Goal: Transaction & Acquisition: Purchase product/service

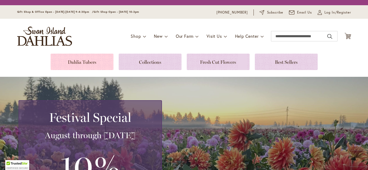
scroll to position [37, 0]
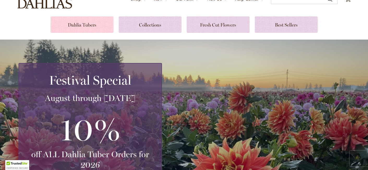
click at [82, 23] on link at bounding box center [82, 24] width 63 height 16
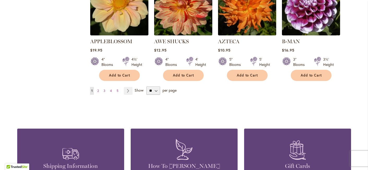
scroll to position [491, 0]
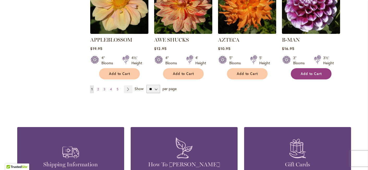
click at [309, 72] on span "Add to Cart" at bounding box center [311, 74] width 21 height 4
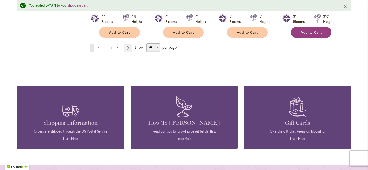
scroll to position [529, 0]
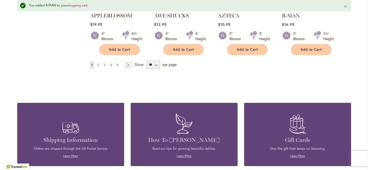
click at [98, 63] on span "2" at bounding box center [98, 65] width 2 height 4
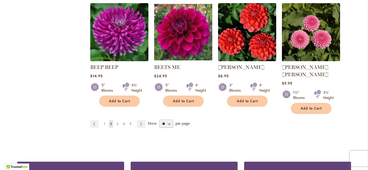
scroll to position [459, 0]
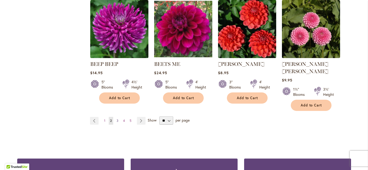
click at [118, 119] on span "3" at bounding box center [118, 121] width 2 height 4
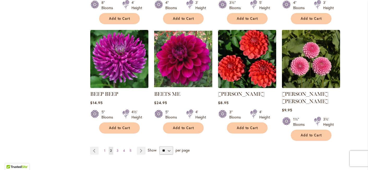
scroll to position [427, 0]
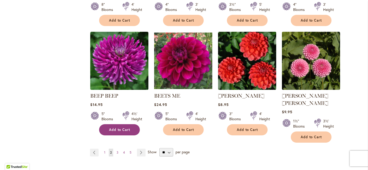
click at [117, 131] on span "Add to Cart" at bounding box center [119, 130] width 21 height 4
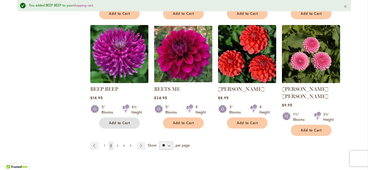
scroll to position [449, 0]
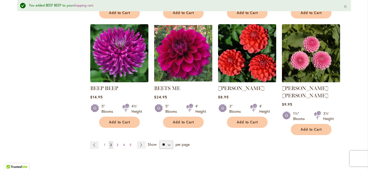
click at [117, 143] on span "3" at bounding box center [118, 145] width 2 height 4
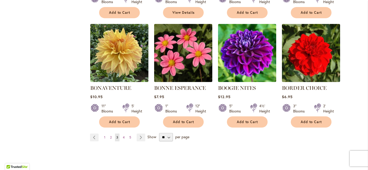
scroll to position [439, 0]
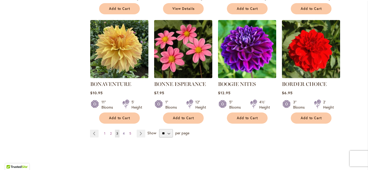
click at [123, 133] on span "4" at bounding box center [124, 134] width 2 height 4
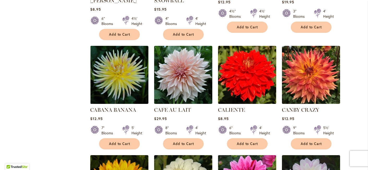
scroll to position [311, 0]
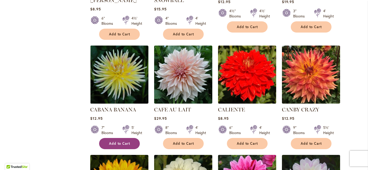
click at [122, 147] on button "Add to Cart" at bounding box center [119, 143] width 41 height 11
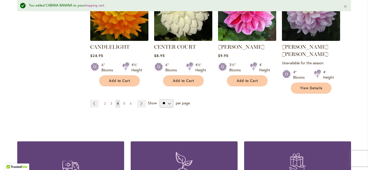
scroll to position [507, 0]
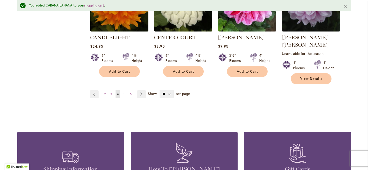
click at [125, 92] on span "5" at bounding box center [124, 94] width 2 height 4
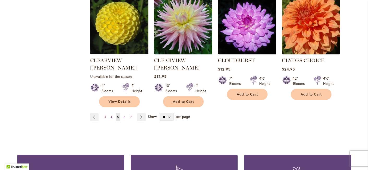
scroll to position [479, 0]
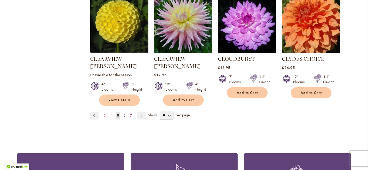
click at [125, 114] on span "6" at bounding box center [125, 116] width 2 height 4
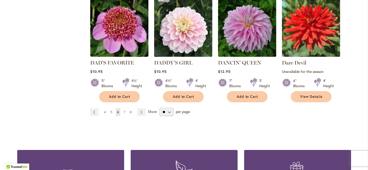
scroll to position [477, 0]
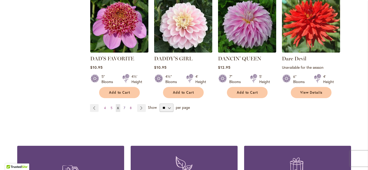
click at [124, 109] on span "7" at bounding box center [125, 108] width 2 height 4
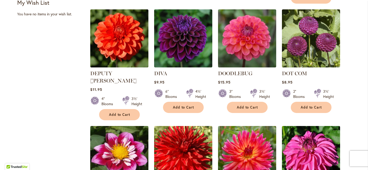
scroll to position [249, 0]
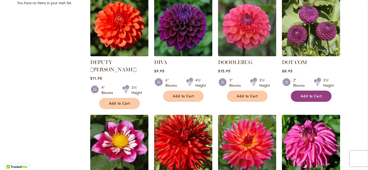
click at [307, 92] on button "Add to Cart" at bounding box center [311, 96] width 41 height 11
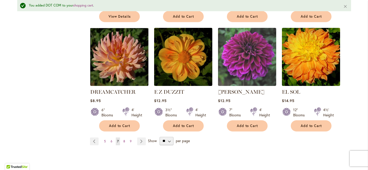
scroll to position [460, 0]
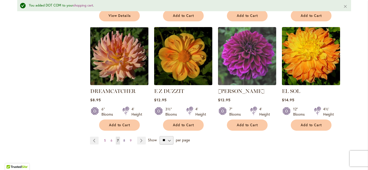
click at [124, 139] on span "8" at bounding box center [124, 141] width 2 height 4
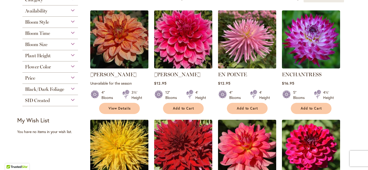
scroll to position [120, 0]
click at [322, 108] on button "Add to Cart" at bounding box center [311, 108] width 41 height 11
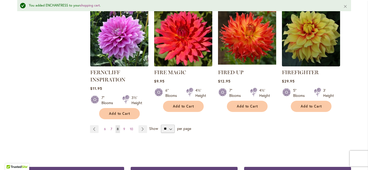
scroll to position [481, 0]
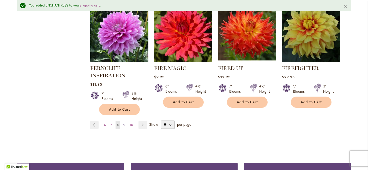
click at [124, 124] on span "9" at bounding box center [124, 125] width 2 height 4
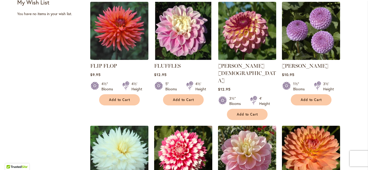
scroll to position [240, 0]
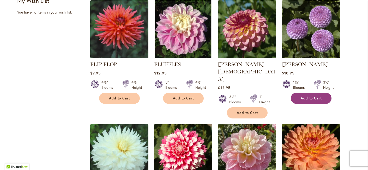
click at [302, 103] on button "Add to Cart" at bounding box center [311, 98] width 41 height 11
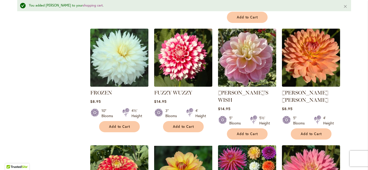
scroll to position [350, 0]
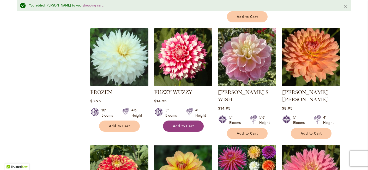
click at [197, 121] on button "Add to Cart" at bounding box center [183, 126] width 41 height 11
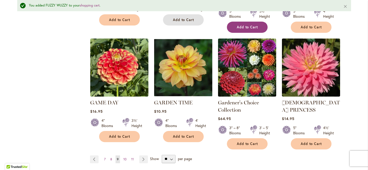
scroll to position [481, 0]
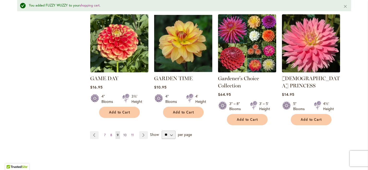
click at [125, 133] on span "10" at bounding box center [124, 135] width 3 height 4
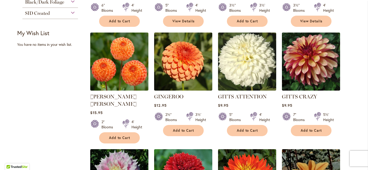
scroll to position [209, 0]
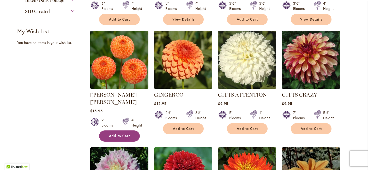
click at [122, 134] on span "Add to Cart" at bounding box center [119, 136] width 21 height 4
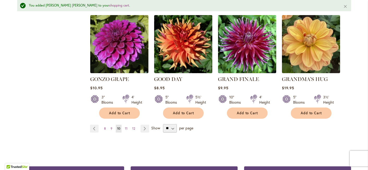
scroll to position [490, 0]
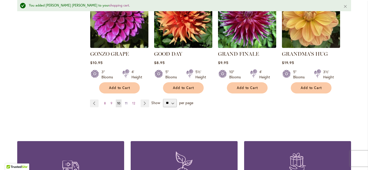
click at [126, 102] on span "11" at bounding box center [126, 104] width 3 height 4
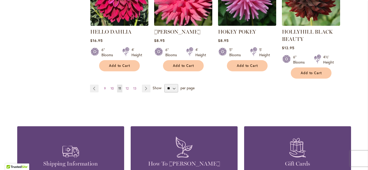
scroll to position [512, 0]
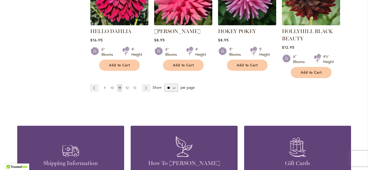
click at [128, 90] on link "Page 12" at bounding box center [127, 88] width 5 height 8
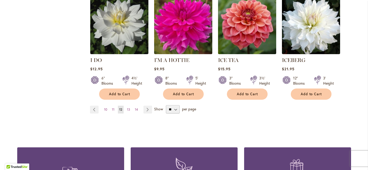
scroll to position [473, 0]
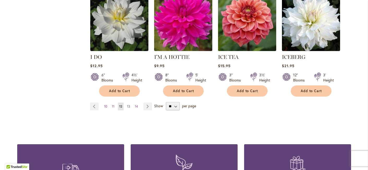
click at [129, 105] on span "13" at bounding box center [128, 107] width 3 height 4
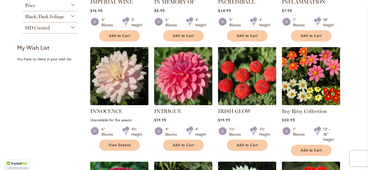
scroll to position [193, 0]
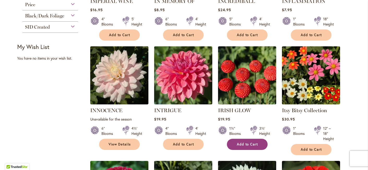
click at [247, 142] on button "Add to Cart" at bounding box center [247, 144] width 41 height 11
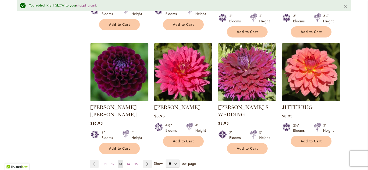
scroll to position [442, 0]
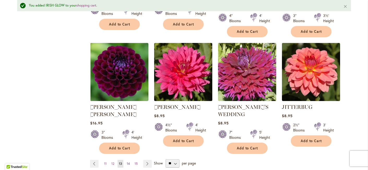
click at [129, 162] on span "14" at bounding box center [128, 164] width 3 height 4
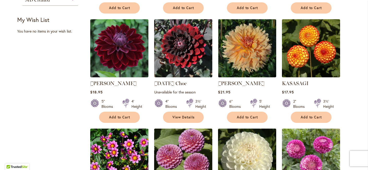
scroll to position [222, 0]
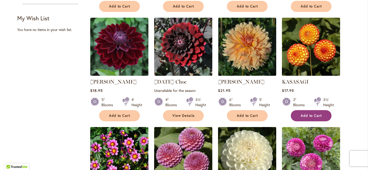
click at [311, 113] on button "Add to Cart" at bounding box center [311, 115] width 41 height 11
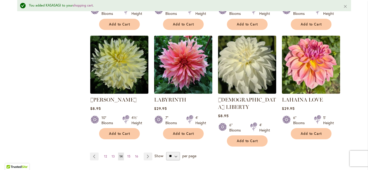
scroll to position [451, 0]
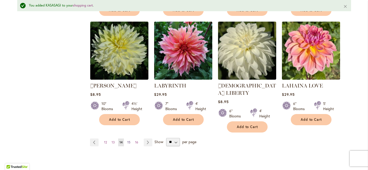
click at [129, 141] on span "15" at bounding box center [128, 143] width 3 height 4
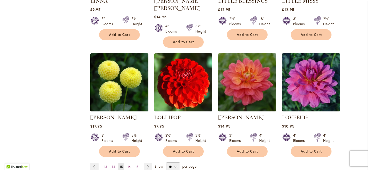
scroll to position [421, 0]
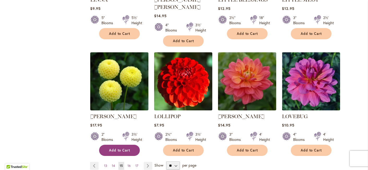
click at [129, 145] on button "Add to Cart" at bounding box center [119, 150] width 41 height 11
click at [128, 164] on span "16" at bounding box center [129, 166] width 3 height 4
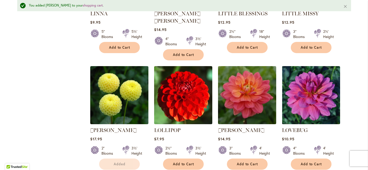
scroll to position [435, 0]
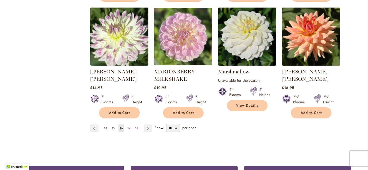
scroll to position [451, 0]
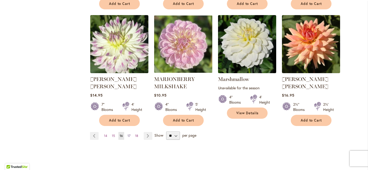
click at [129, 134] on span "17" at bounding box center [129, 136] width 3 height 4
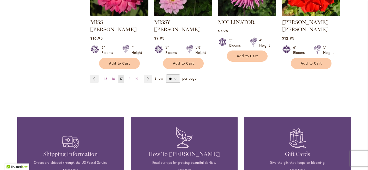
scroll to position [506, 0]
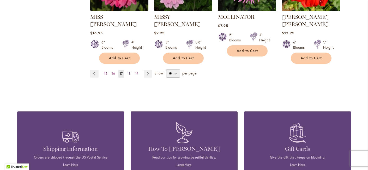
click at [130, 72] on span "18" at bounding box center [128, 74] width 3 height 4
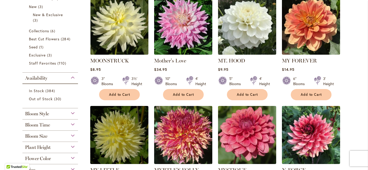
scroll to position [134, 0]
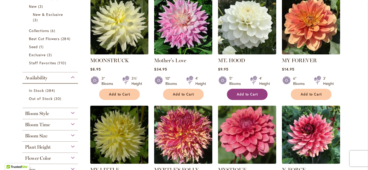
click at [251, 93] on span "Add to Cart" at bounding box center [247, 94] width 21 height 4
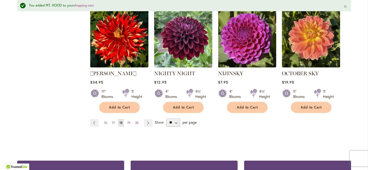
scroll to position [471, 0]
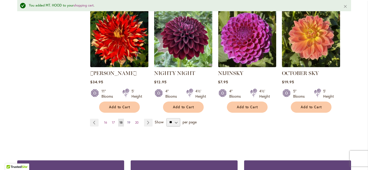
click at [129, 121] on span "19" at bounding box center [128, 123] width 3 height 4
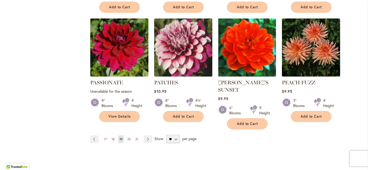
scroll to position [448, 0]
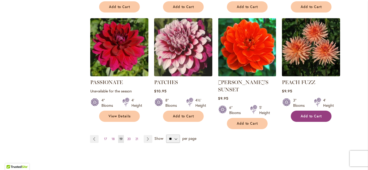
click at [311, 111] on button "Add to Cart" at bounding box center [311, 116] width 41 height 11
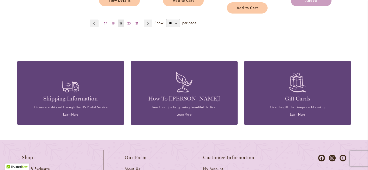
scroll to position [567, 0]
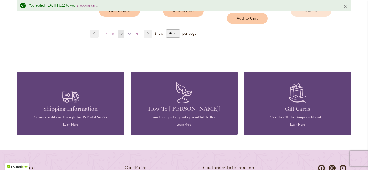
click at [130, 32] on span "20" at bounding box center [128, 34] width 3 height 4
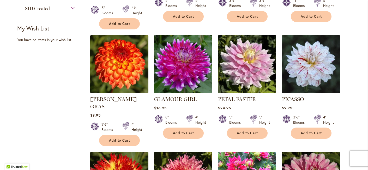
scroll to position [212, 0]
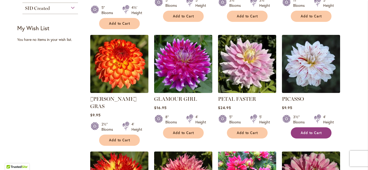
click at [301, 131] on button "Add to Cart" at bounding box center [311, 133] width 41 height 11
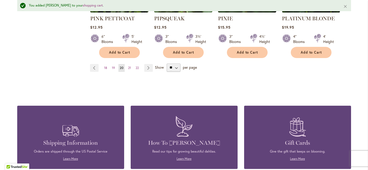
scroll to position [521, 0]
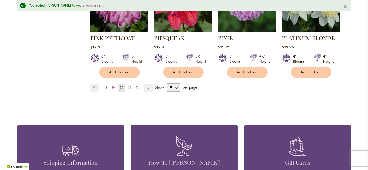
click at [129, 86] on span "21" at bounding box center [129, 88] width 3 height 4
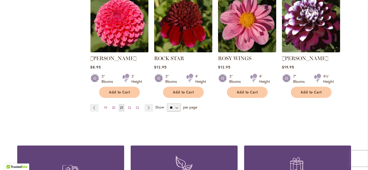
scroll to position [473, 0]
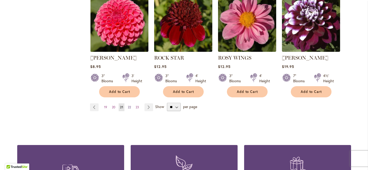
click at [130, 109] on span "22" at bounding box center [129, 107] width 3 height 4
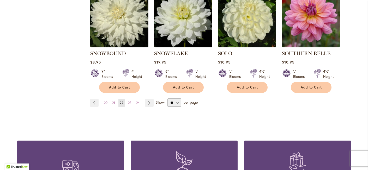
scroll to position [477, 0]
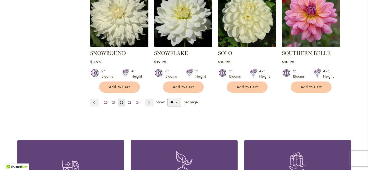
click at [131, 101] on span "23" at bounding box center [129, 103] width 3 height 4
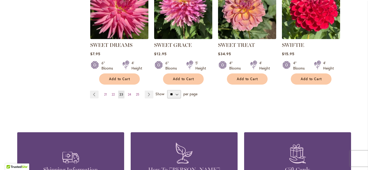
scroll to position [486, 0]
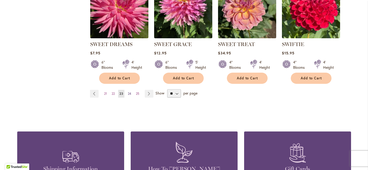
click at [131, 93] on span "24" at bounding box center [129, 94] width 3 height 4
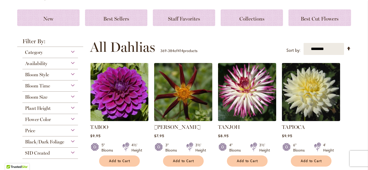
scroll to position [81, 0]
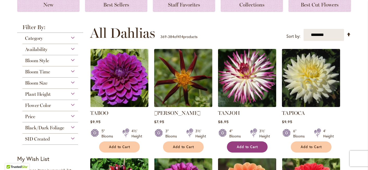
click at [236, 149] on button "Add to Cart" at bounding box center [247, 147] width 41 height 11
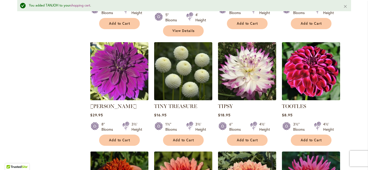
scroll to position [338, 0]
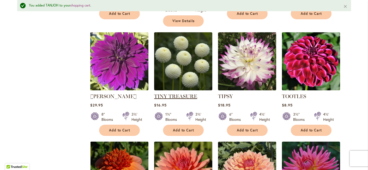
click at [179, 93] on link "TINY TREASURE" at bounding box center [175, 96] width 43 height 6
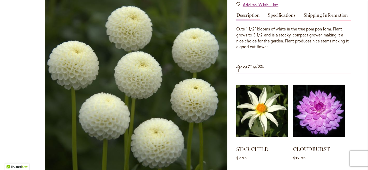
scroll to position [163, 0]
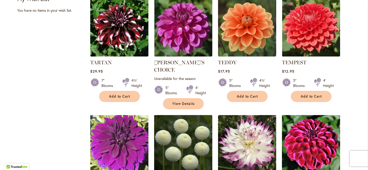
scroll to position [291, 0]
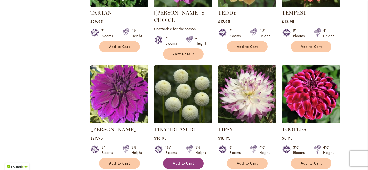
click at [190, 162] on span "Add to Cart" at bounding box center [183, 164] width 21 height 4
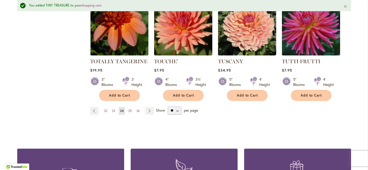
scroll to position [485, 0]
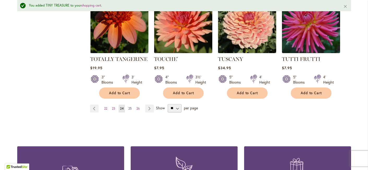
click at [131, 107] on span "25" at bounding box center [129, 109] width 3 height 4
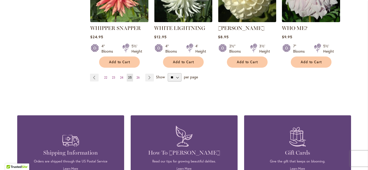
scroll to position [505, 0]
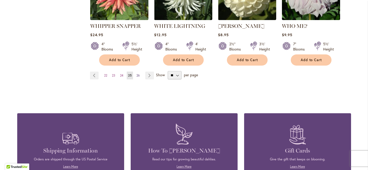
click at [139, 74] on span "26" at bounding box center [138, 76] width 3 height 4
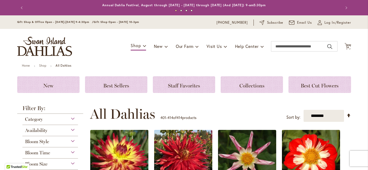
drag, startPoint x: 295, startPoint y: 8, endPoint x: 275, endPoint y: 9, distance: 19.6
click at [275, 9] on ul "1 2 3 4" at bounding box center [184, 12] width 303 height 8
click at [348, 47] on span "16" at bounding box center [347, 47] width 3 height 3
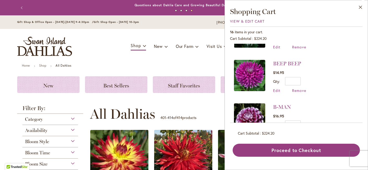
scroll to position [607, 0]
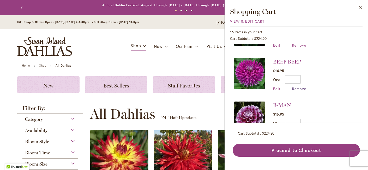
click at [296, 86] on span "Remove" at bounding box center [299, 88] width 14 height 5
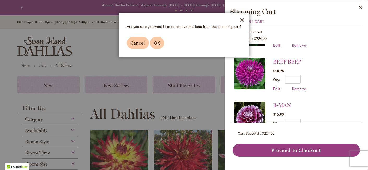
click at [154, 44] on span "OK" at bounding box center [157, 42] width 6 height 5
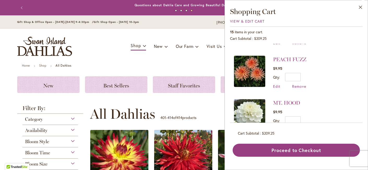
scroll to position [129, 0]
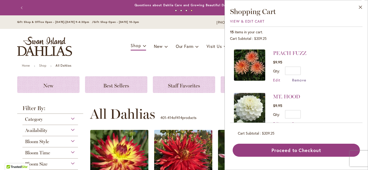
click at [301, 80] on span "Remove" at bounding box center [299, 80] width 14 height 5
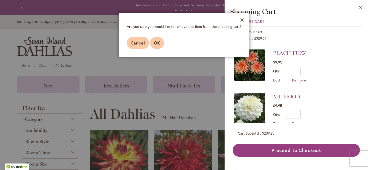
click at [160, 43] on span "OK" at bounding box center [157, 42] width 6 height 5
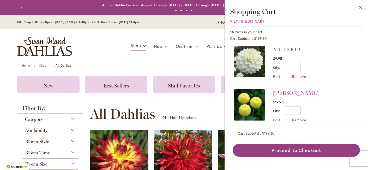
scroll to position [138, 0]
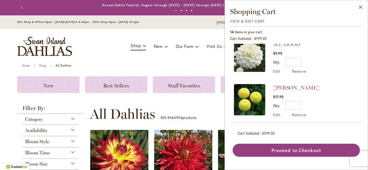
click at [298, 70] on span "Remove" at bounding box center [299, 71] width 14 height 5
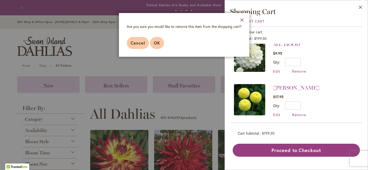
click at [158, 43] on span "OK" at bounding box center [157, 42] width 6 height 5
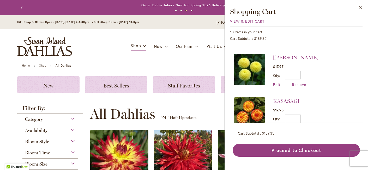
scroll to position [114, 0]
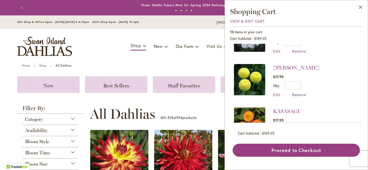
click at [300, 96] on span "Remove" at bounding box center [299, 94] width 14 height 5
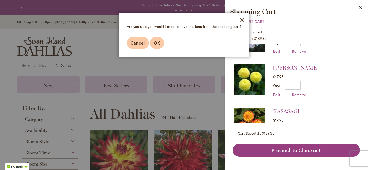
click at [157, 44] on span "OK" at bounding box center [157, 42] width 6 height 5
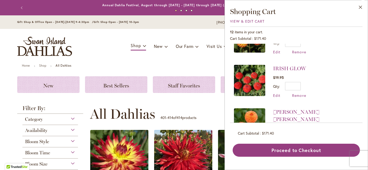
scroll to position [176, 0]
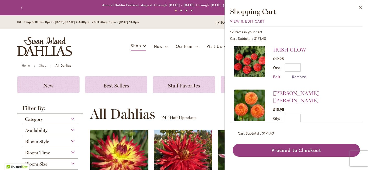
click at [299, 76] on span "Remove" at bounding box center [299, 76] width 14 height 5
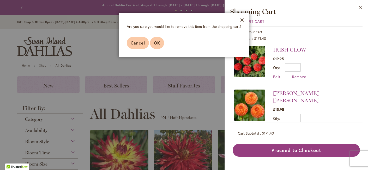
click at [160, 44] on span "OK" at bounding box center [157, 42] width 6 height 5
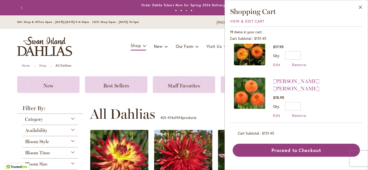
scroll to position [145, 0]
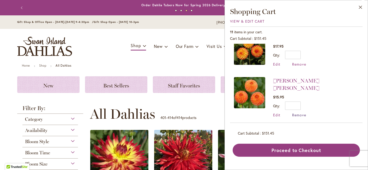
click at [298, 113] on span "Remove" at bounding box center [299, 115] width 14 height 5
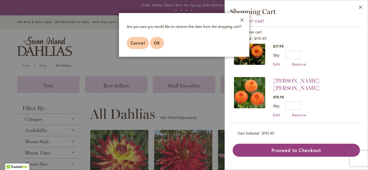
click at [160, 46] on button "OK" at bounding box center [157, 43] width 14 height 12
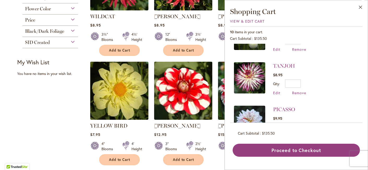
scroll to position [0, 0]
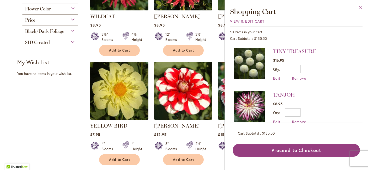
click at [360, 5] on button "Close" at bounding box center [361, 8] width 14 height 16
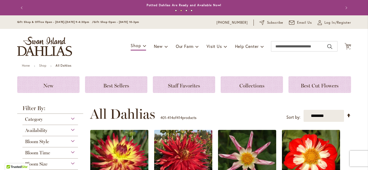
click at [114, 55] on div "Toggle Nav Shop Dahlia Tubers Collections Fresh Cut Dahlias Gardening Supplies …" at bounding box center [184, 46] width 345 height 35
click at [60, 46] on img "store logo" at bounding box center [44, 46] width 55 height 19
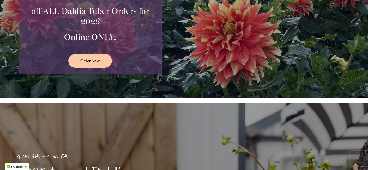
scroll to position [192, 0]
